Goal: Transaction & Acquisition: Purchase product/service

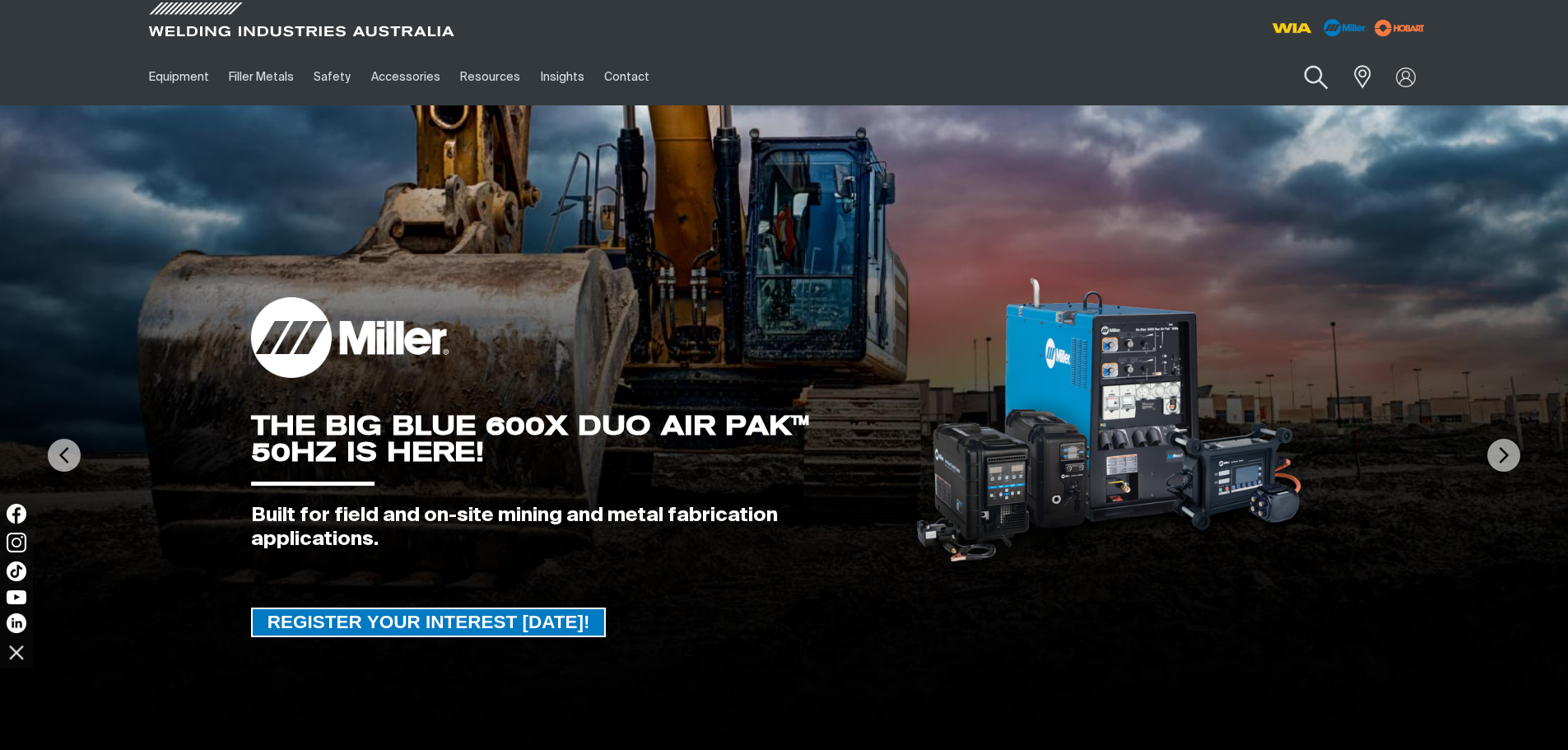
click at [1315, 75] on button "Search products" at bounding box center [1316, 77] width 67 height 47
click at [1208, 76] on input "Search" at bounding box center [1215, 76] width 253 height 37
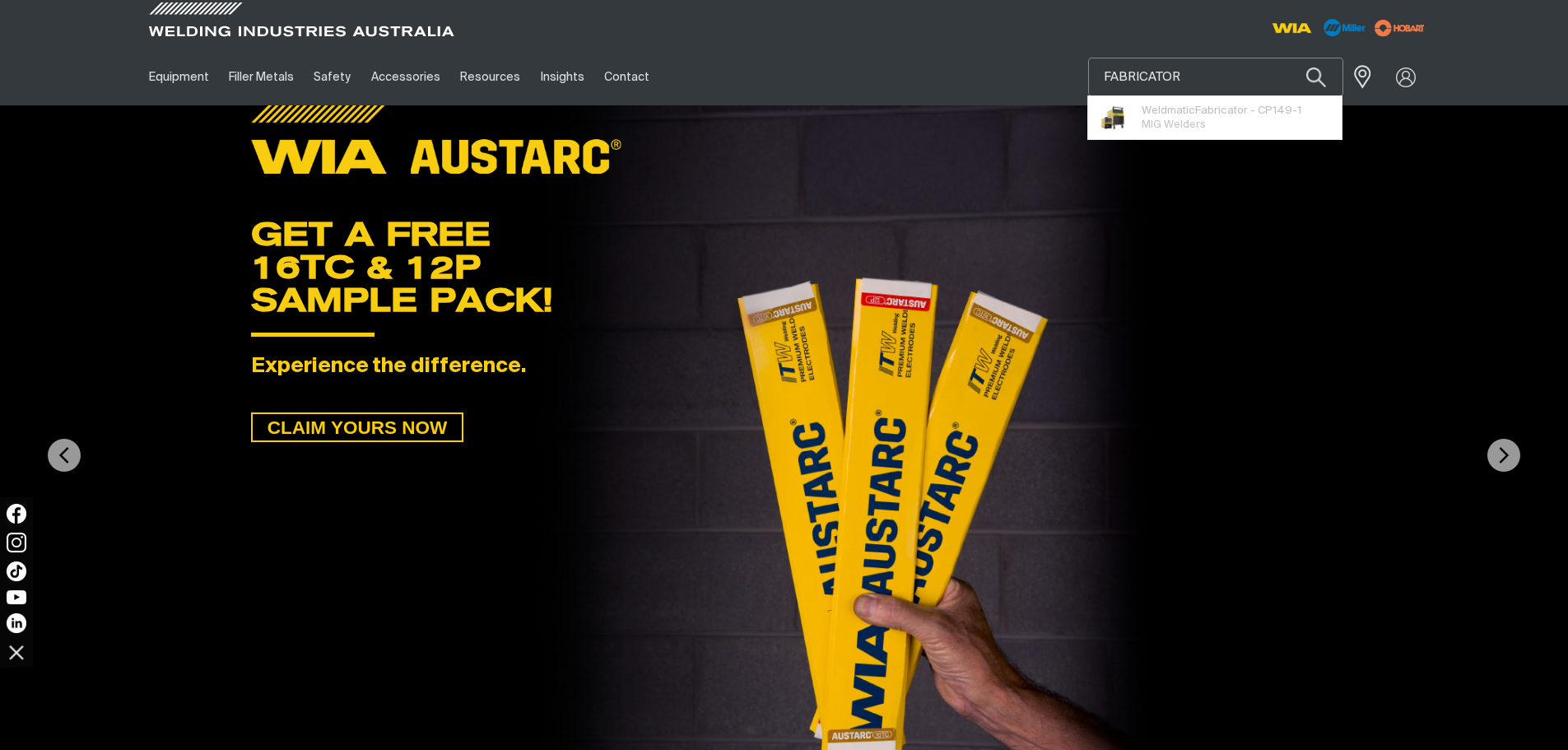
type input "FABRICATOR"
click at [1288, 57] on button "Search products" at bounding box center [1316, 76] width 56 height 38
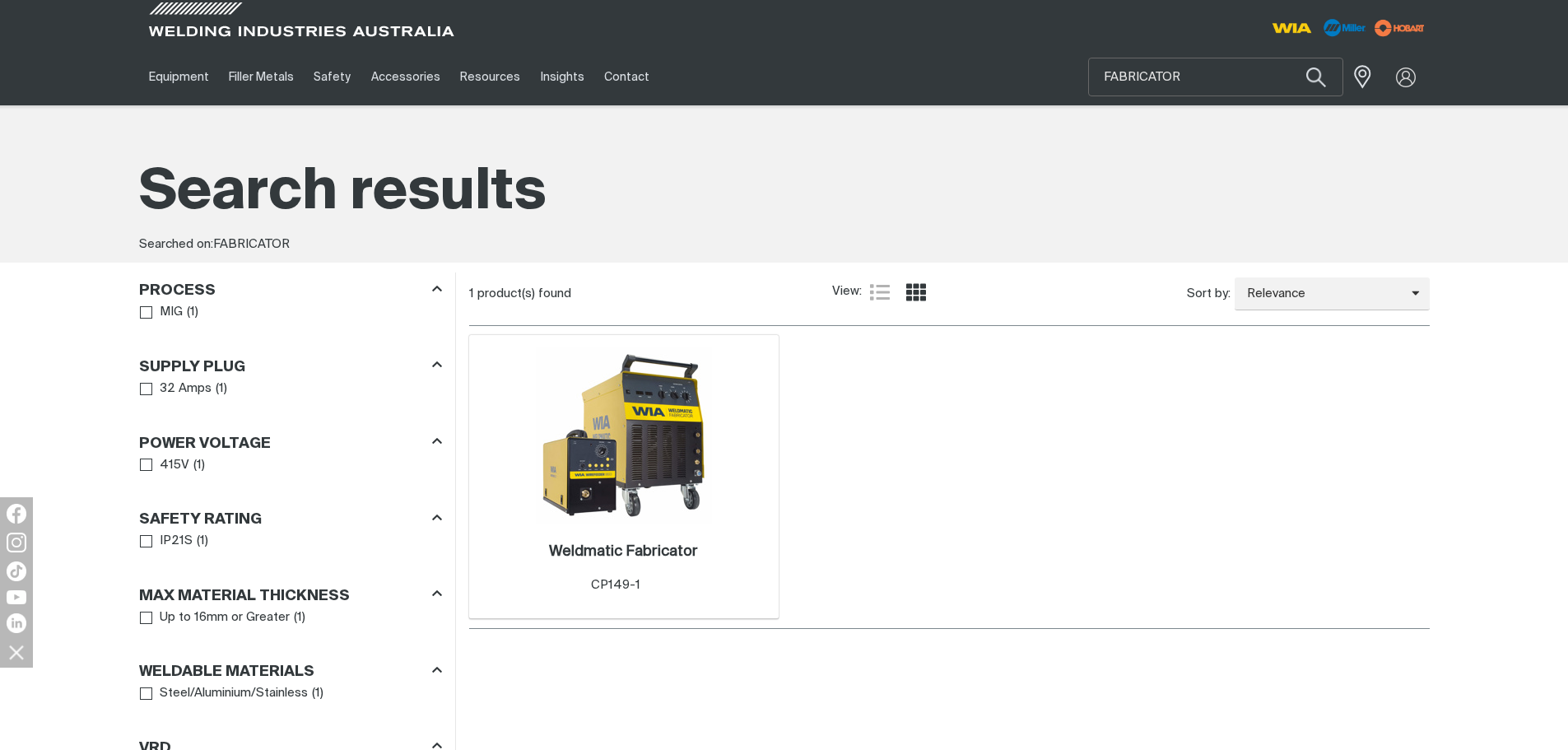
click at [651, 454] on img at bounding box center [624, 436] width 176 height 176
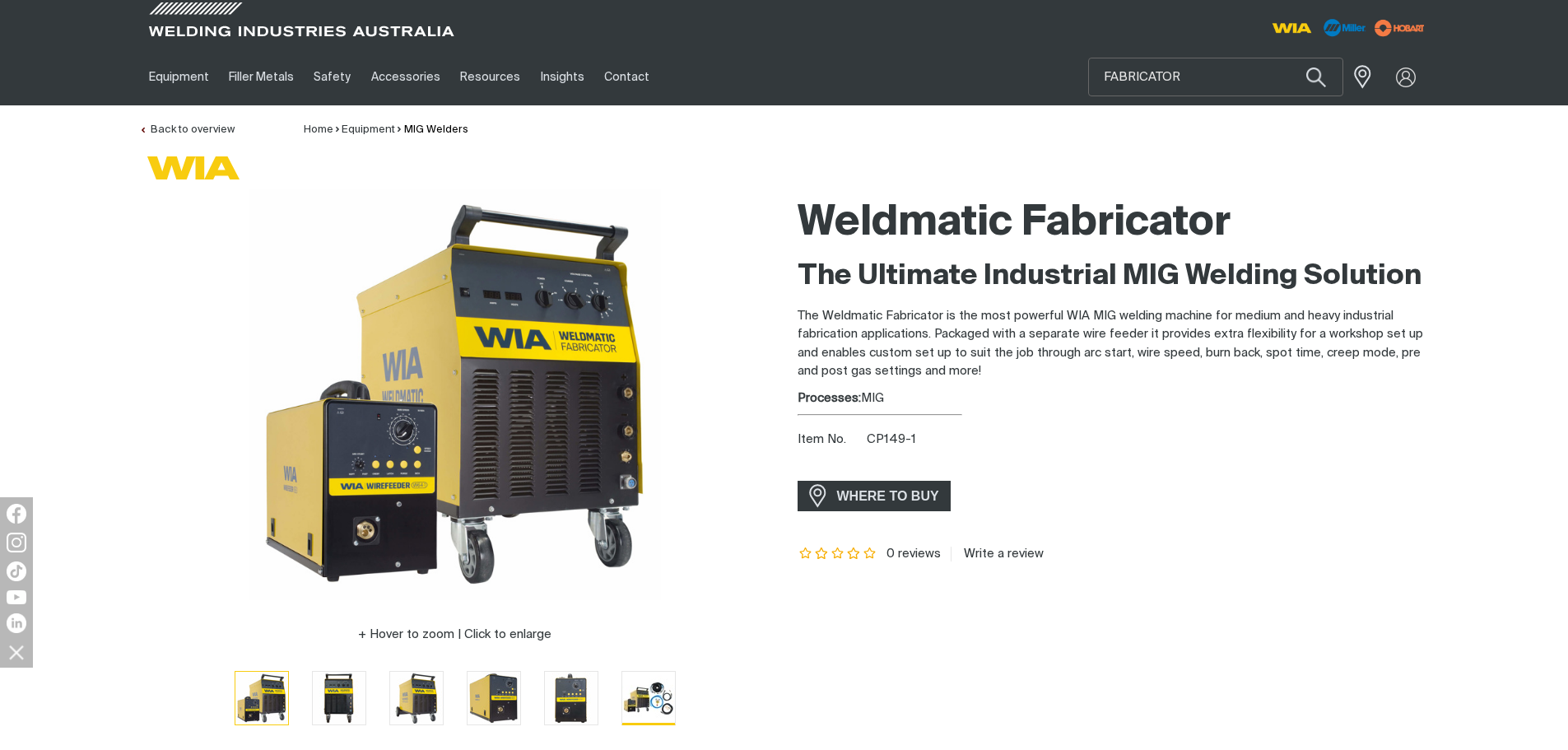
click at [660, 698] on img "Go to slide 6" at bounding box center [648, 697] width 53 height 52
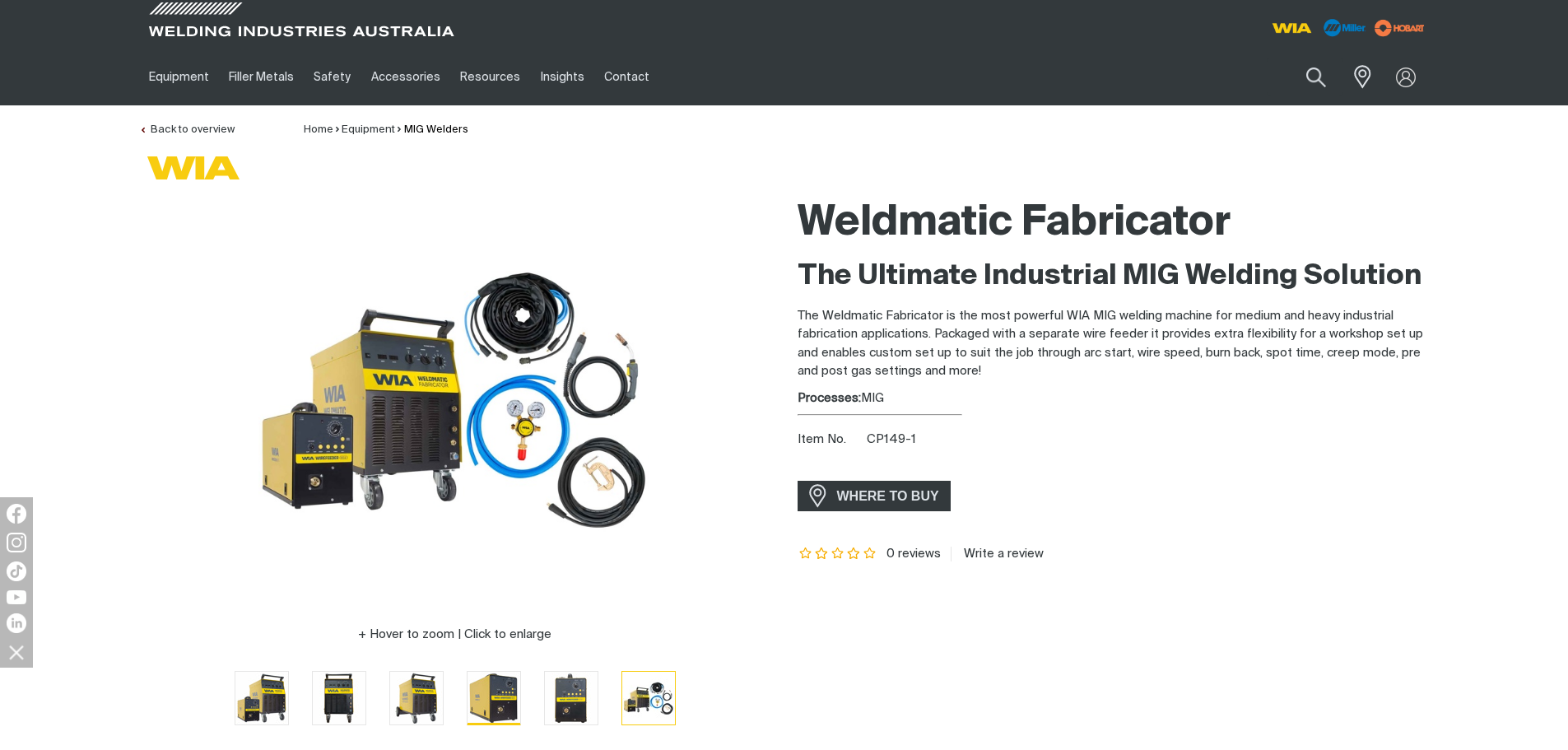
click at [479, 700] on img "Go to slide 4" at bounding box center [493, 697] width 53 height 53
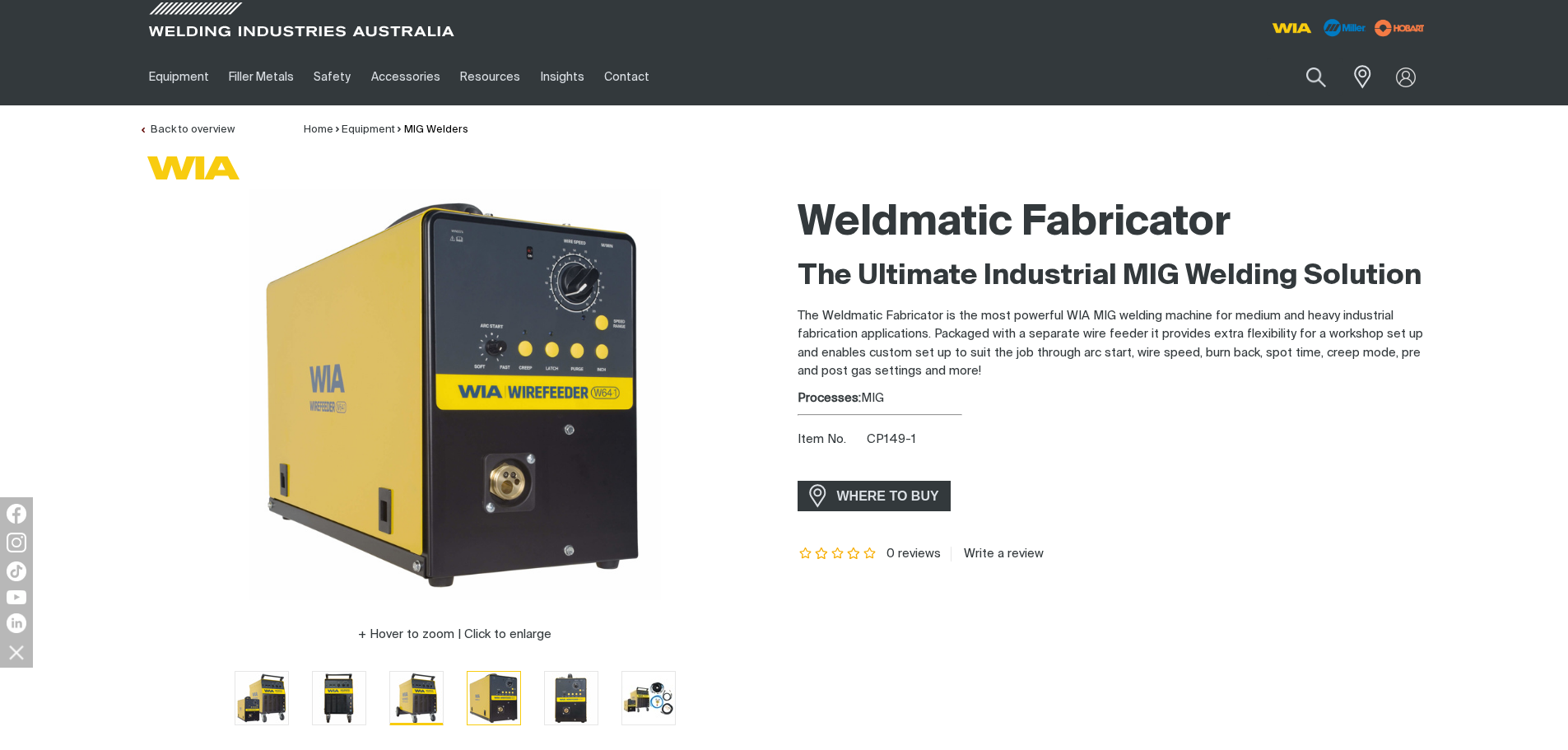
click at [406, 696] on img "Go to slide 3" at bounding box center [416, 697] width 53 height 53
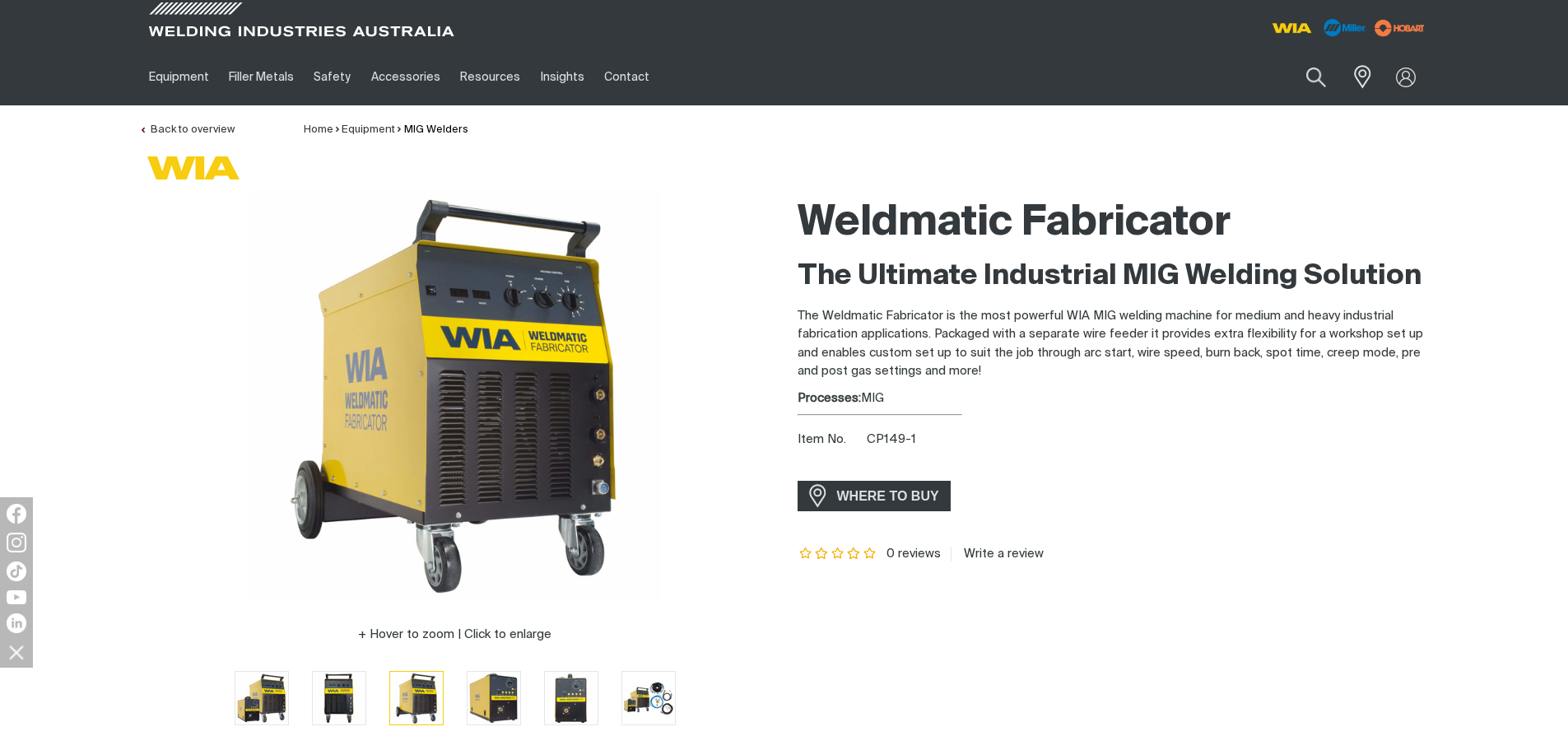
click at [311, 697] on li at bounding box center [338, 697] width 77 height 57
click at [329, 694] on img "Go to slide 2" at bounding box center [338, 697] width 53 height 53
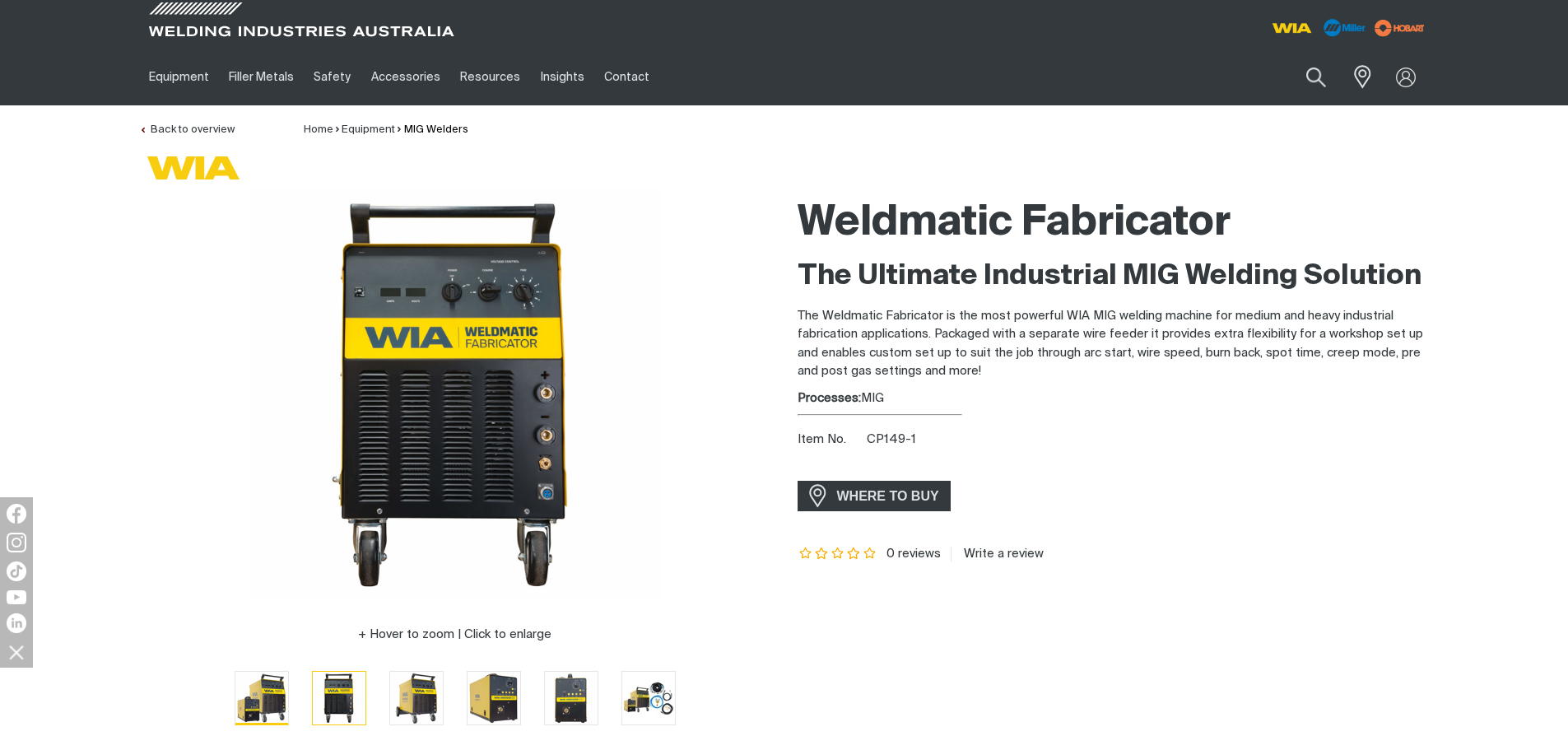
click at [275, 696] on img "Go to slide 1" at bounding box center [261, 697] width 53 height 53
